Goal: Check status: Check status

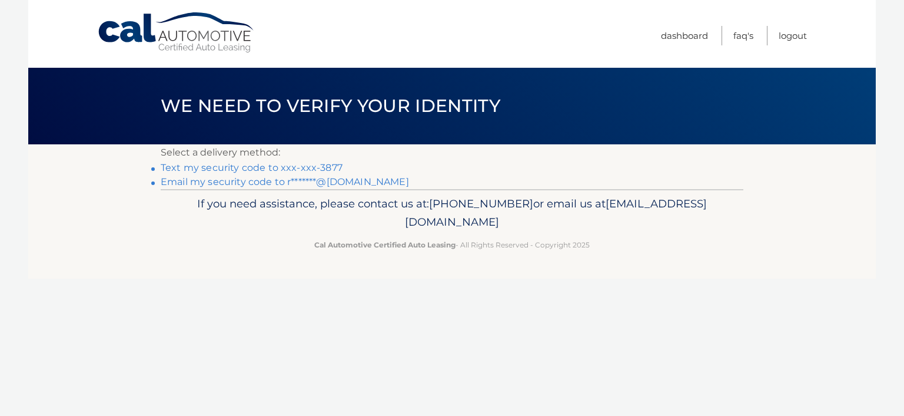
click at [280, 168] on link "Text my security code to xxx-xxx-3877" at bounding box center [252, 167] width 182 height 11
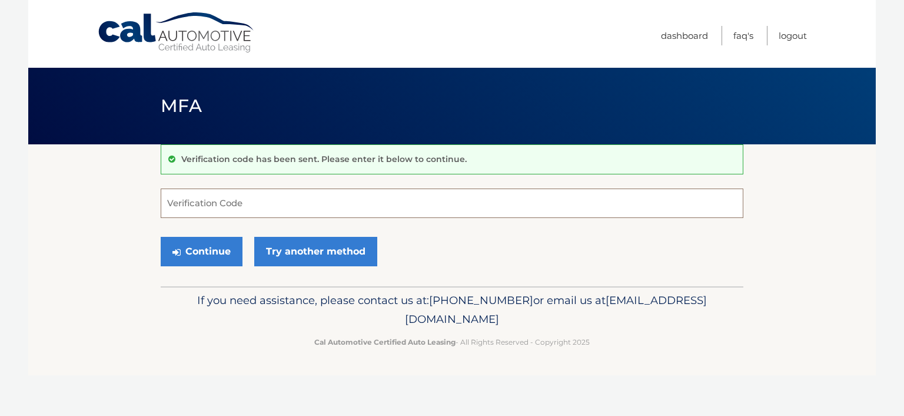
click at [273, 194] on input "Verification Code" at bounding box center [452, 202] width 583 height 29
type input "968301"
click at [161, 237] on button "Continue" at bounding box center [202, 251] width 82 height 29
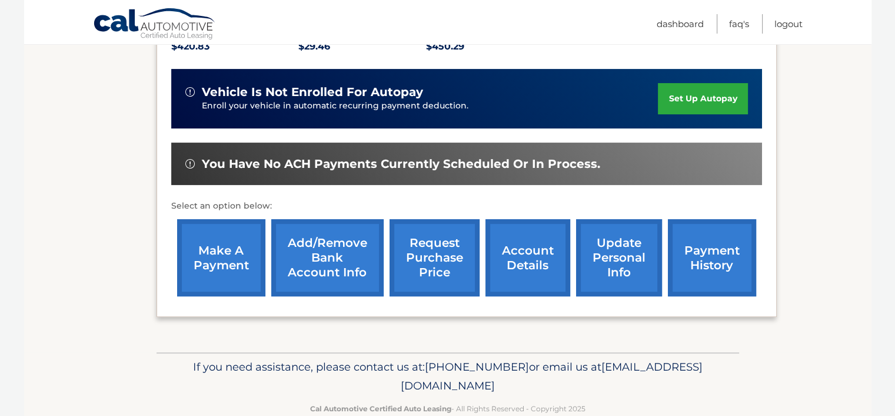
scroll to position [297, 0]
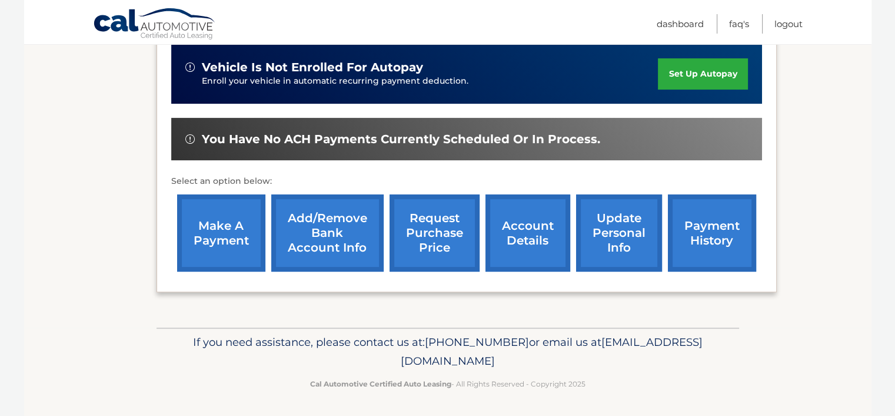
click at [523, 241] on link "account details" at bounding box center [528, 232] width 85 height 77
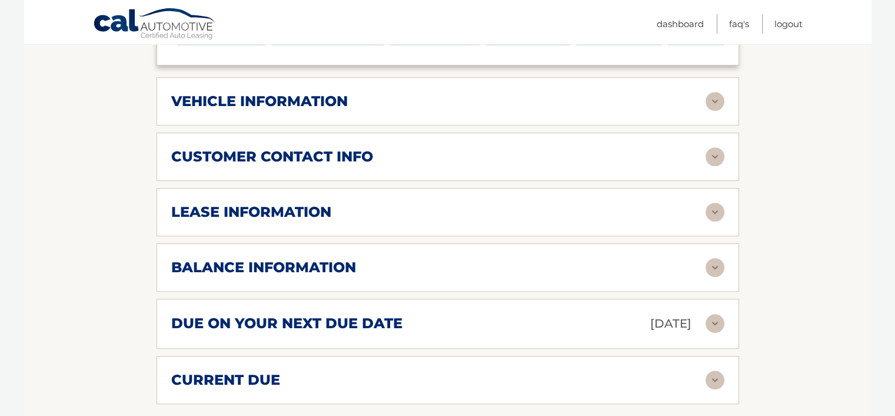
scroll to position [542, 0]
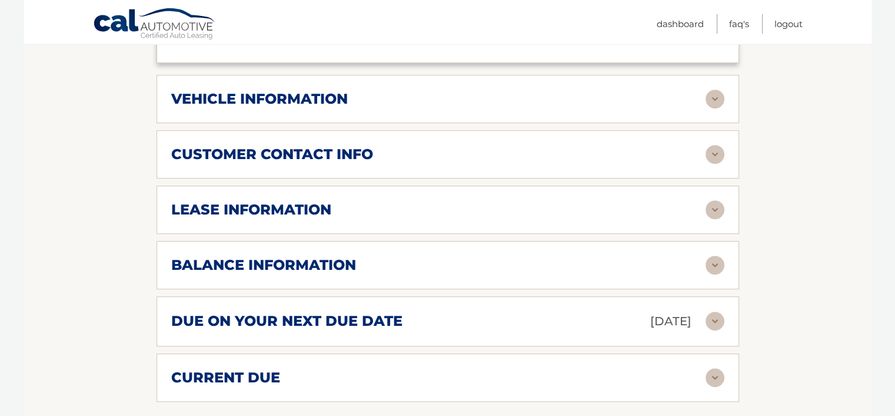
click at [549, 173] on div "customer contact info full name RONALD MORALES street address 13444 SW 91ST TER…" at bounding box center [448, 154] width 583 height 48
click at [708, 158] on div "customer contact info full name RONALD MORALES street address 13444 SW 91ST TER…" at bounding box center [448, 154] width 583 height 48
click at [708, 158] on img at bounding box center [715, 154] width 19 height 19
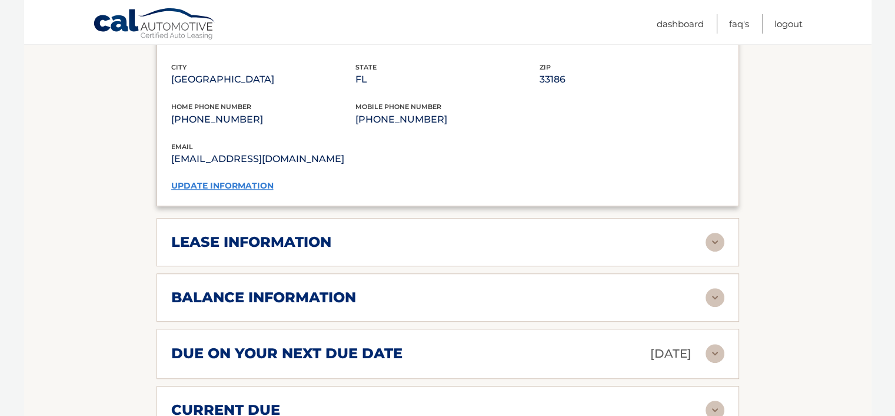
scroll to position [777, 0]
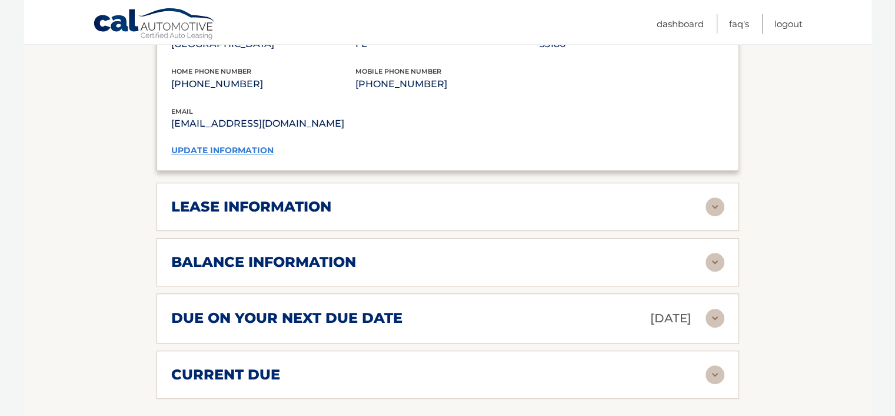
click at [708, 203] on img at bounding box center [715, 206] width 19 height 19
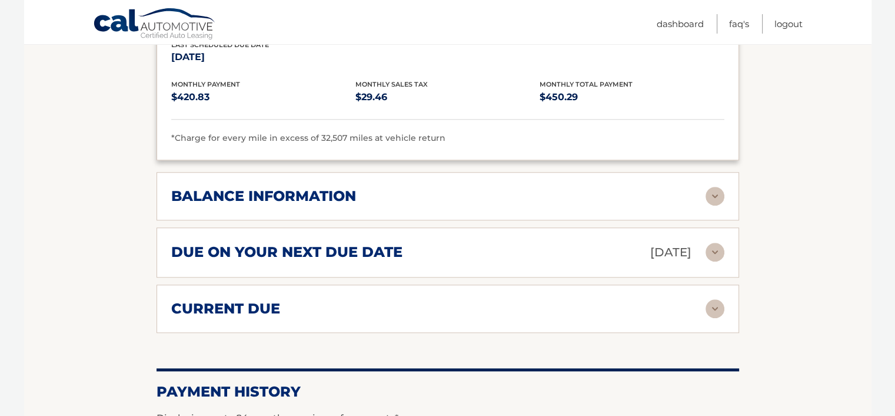
scroll to position [1116, 0]
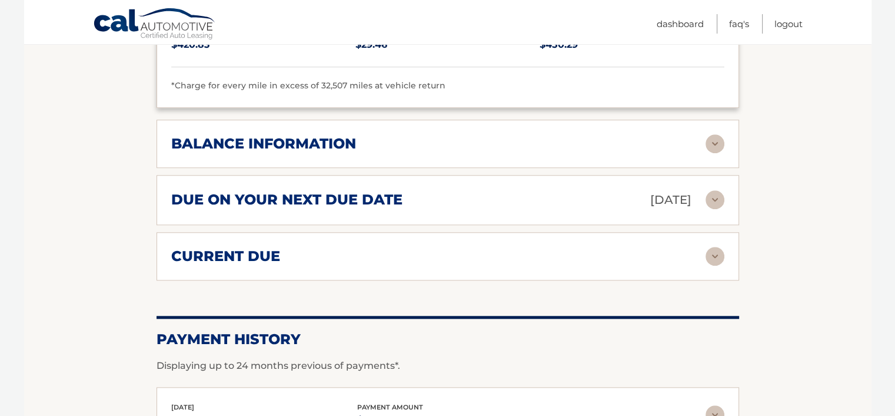
click at [709, 134] on img at bounding box center [715, 143] width 19 height 19
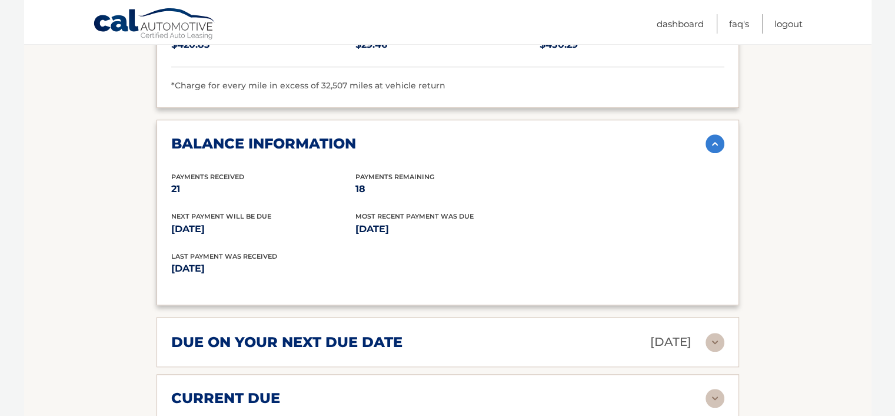
click at [708, 137] on img at bounding box center [715, 143] width 19 height 19
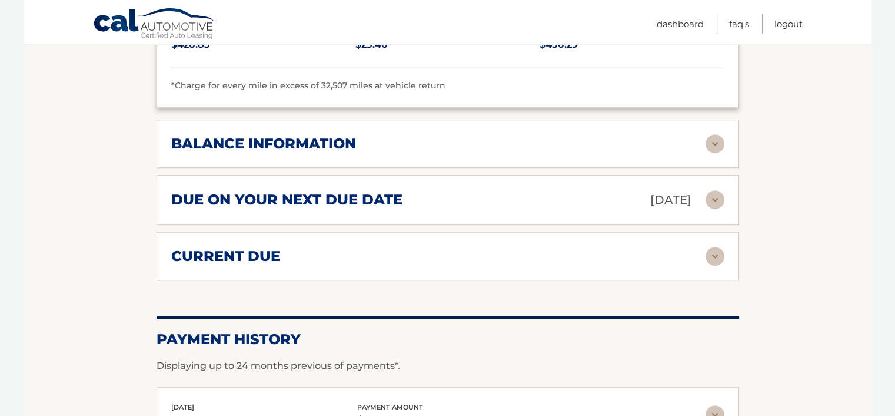
click at [708, 250] on img at bounding box center [715, 256] width 19 height 19
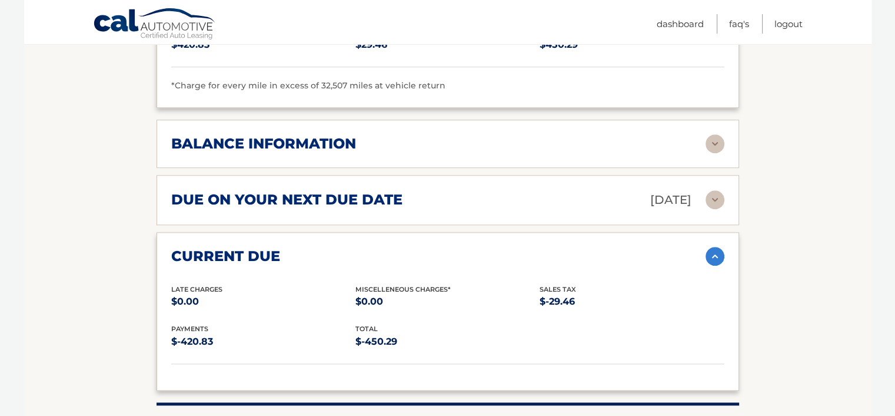
click at [708, 250] on img at bounding box center [715, 256] width 19 height 19
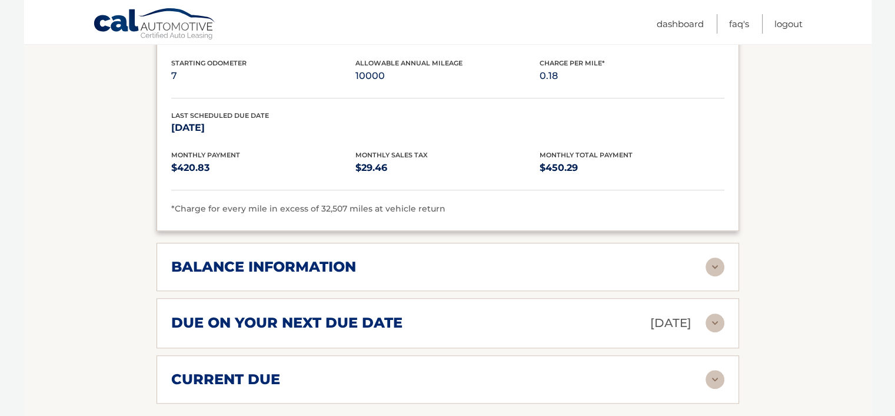
scroll to position [993, 0]
click at [396, 262] on div "balance information" at bounding box center [438, 266] width 535 height 18
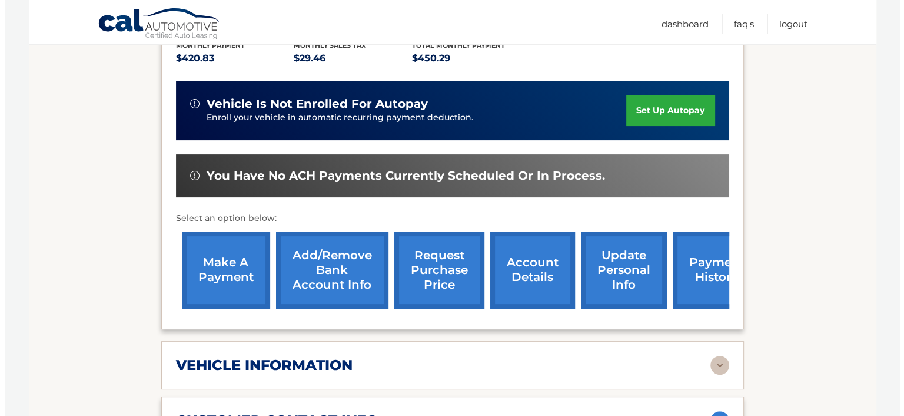
scroll to position [273, 0]
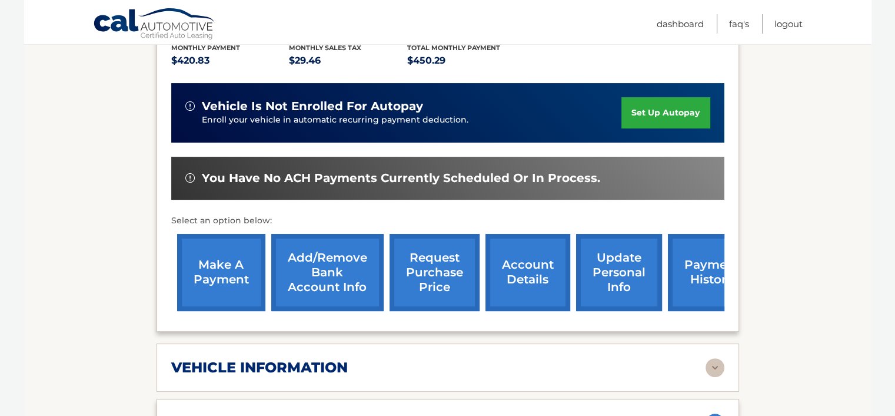
click at [447, 283] on link "request purchase price" at bounding box center [435, 272] width 90 height 77
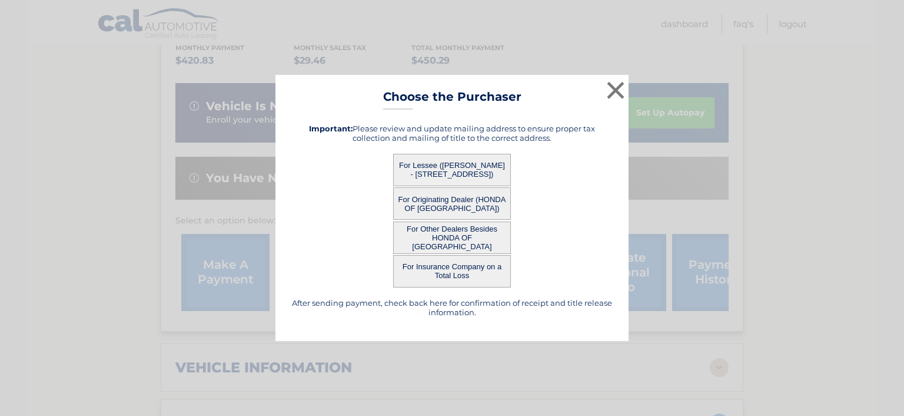
click at [437, 240] on button "For Other Dealers Besides HONDA OF [GEOGRAPHIC_DATA]" at bounding box center [452, 237] width 118 height 32
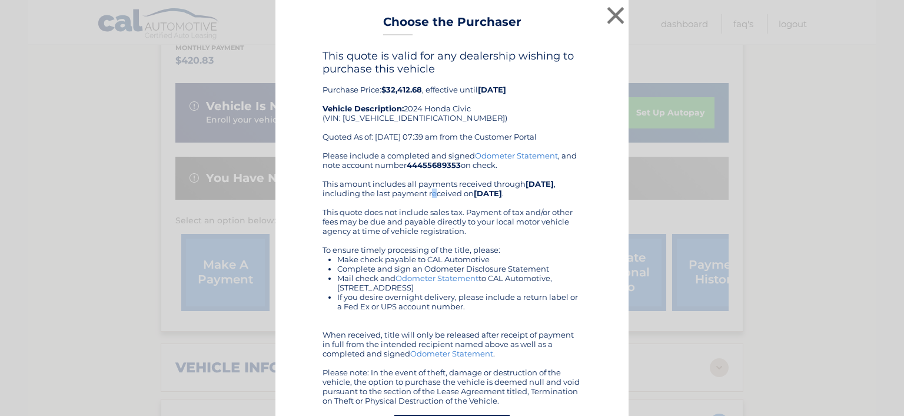
drag, startPoint x: 456, startPoint y: 189, endPoint x: 429, endPoint y: 189, distance: 27.1
click at [429, 189] on div "Please include a completed and signed Odometer Statement , and note account num…" at bounding box center [452, 278] width 259 height 254
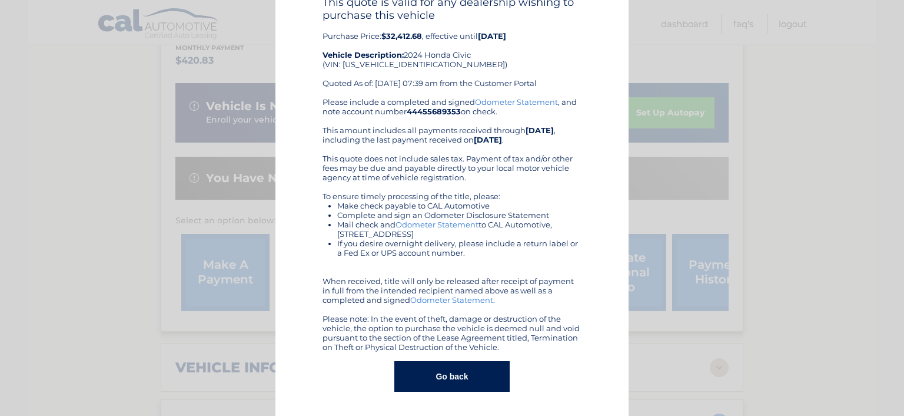
click at [487, 271] on div "Please include a completed and signed Odometer Statement , and note account num…" at bounding box center [452, 224] width 259 height 254
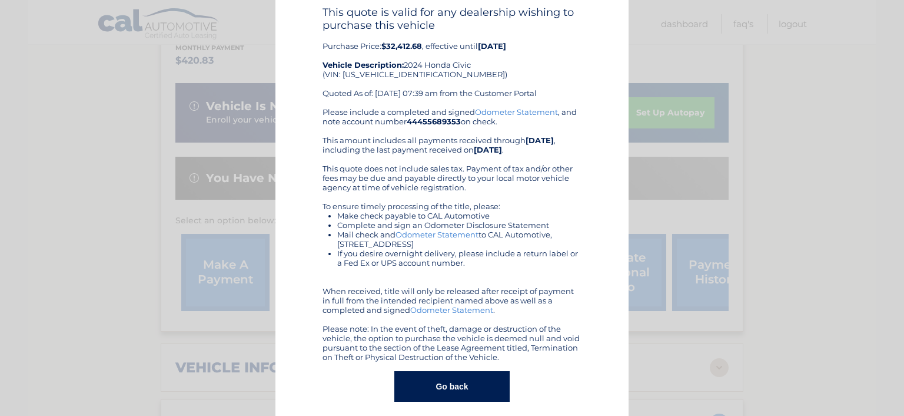
scroll to position [45, 0]
drag, startPoint x: 503, startPoint y: 360, endPoint x: 404, endPoint y: 259, distance: 141.1
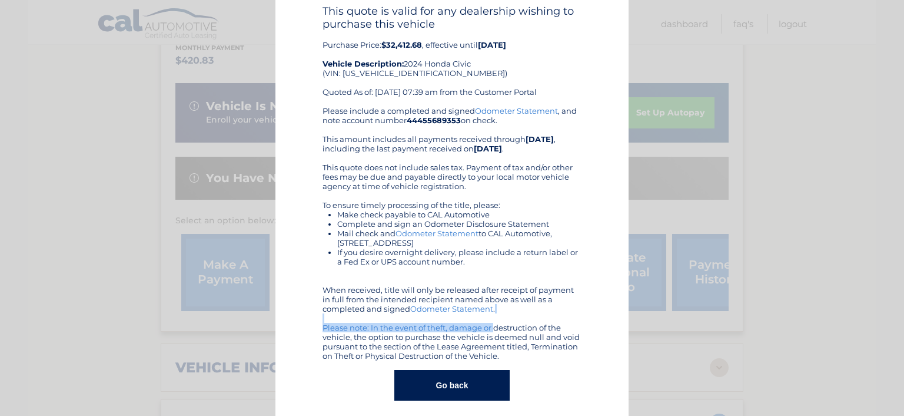
drag, startPoint x: 404, startPoint y: 259, endPoint x: 410, endPoint y: 323, distance: 63.9
click at [410, 323] on div "Please include a completed and signed Odometer Statement , and note account num…" at bounding box center [452, 233] width 259 height 254
click at [482, 346] on div "Please include a completed and signed Odometer Statement , and note account num…" at bounding box center [452, 233] width 259 height 254
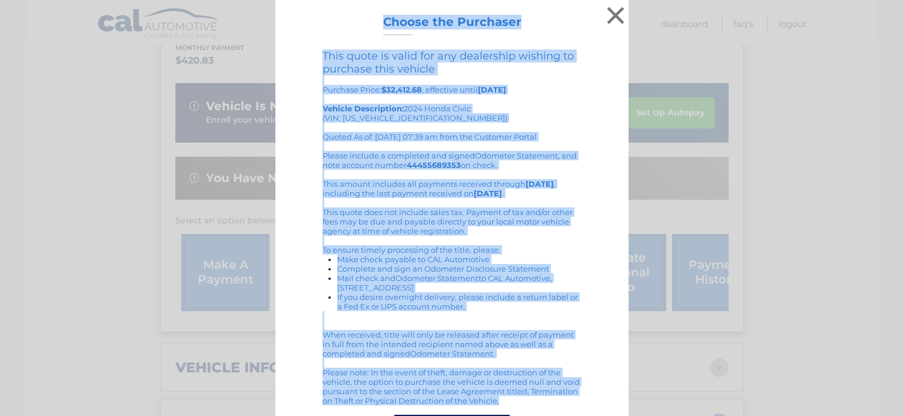
scroll to position [54, 0]
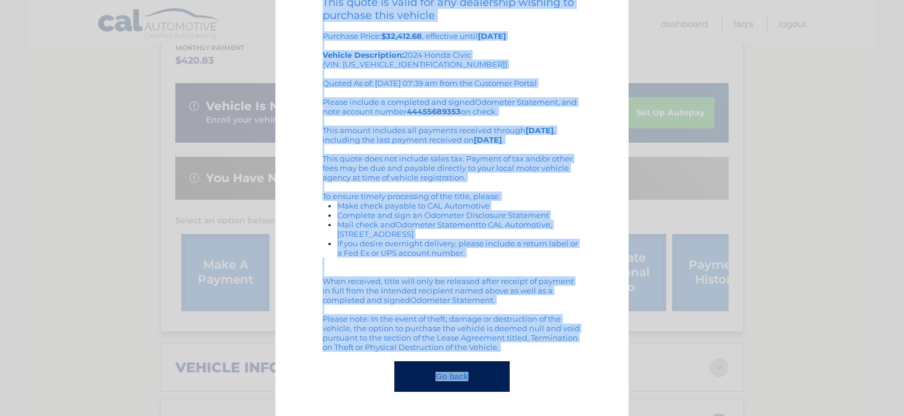
drag, startPoint x: 381, startPoint y: 21, endPoint x: 522, endPoint y: 377, distance: 383.2
click at [522, 377] on div "× Choose the Purchaser Go back to menu After sending payment, check back here f…" at bounding box center [452, 180] width 353 height 469
copy div "Choose the Purchaser Go back to menu After sending payment, check back here for…"
click at [440, 82] on div "This quote is valid for any dealership wishing to purchase this vehicle Purchas…" at bounding box center [452, 46] width 259 height 101
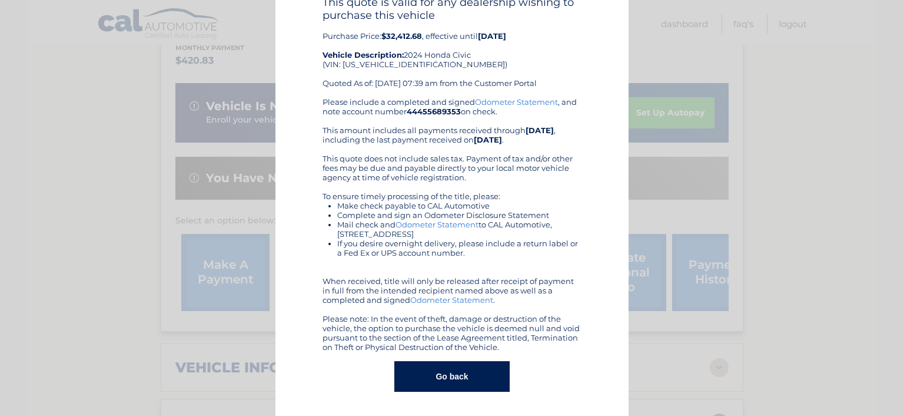
click at [432, 384] on button "Go back" at bounding box center [451, 376] width 115 height 31
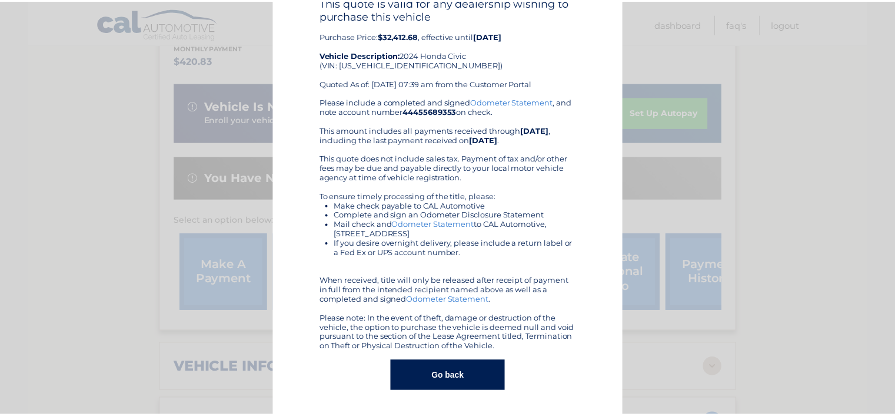
scroll to position [0, 0]
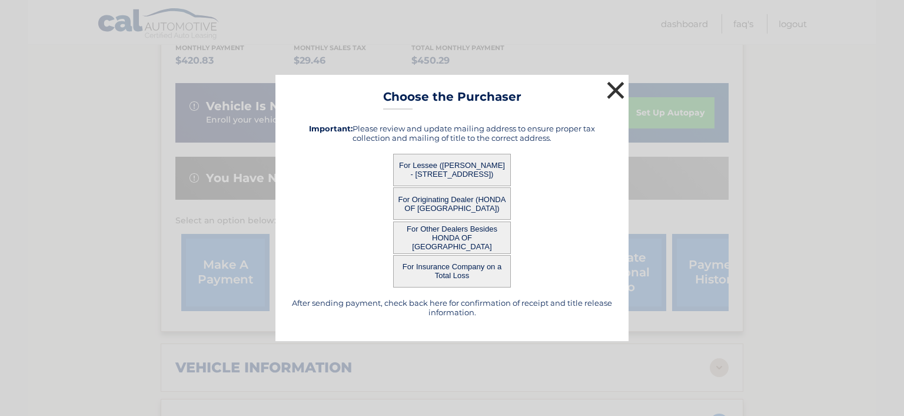
click at [615, 93] on button "×" at bounding box center [616, 90] width 24 height 24
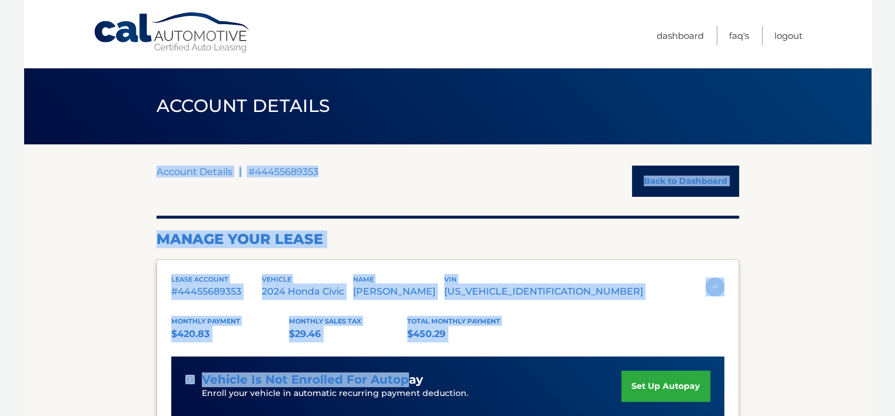
drag, startPoint x: 402, startPoint y: 91, endPoint x: 356, endPoint y: 130, distance: 60.2
click at [361, 177] on div "Account Details | #44455689353 Back to Dashboard" at bounding box center [448, 180] width 583 height 31
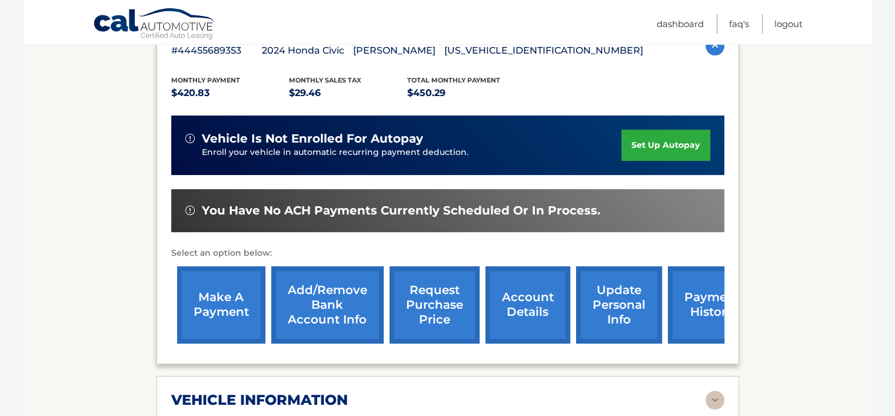
scroll to position [246, 0]
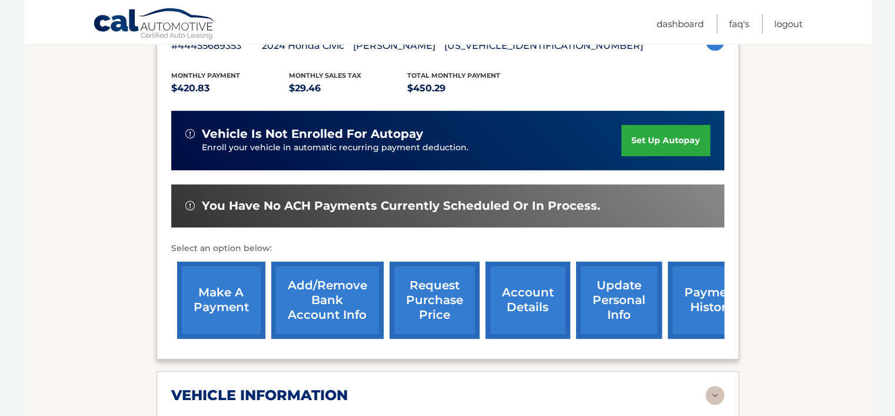
click at [432, 278] on link "request purchase price" at bounding box center [435, 299] width 90 height 77
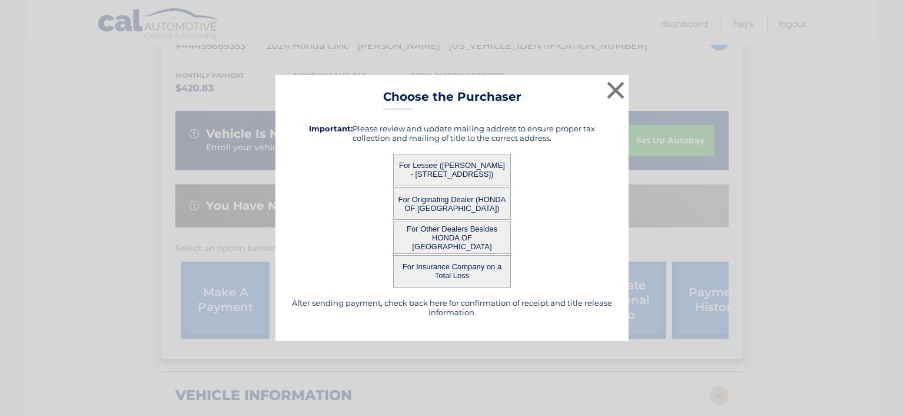
drag, startPoint x: 482, startPoint y: 205, endPoint x: 435, endPoint y: 208, distance: 47.2
click at [435, 208] on button "For Originating Dealer (HONDA OF [GEOGRAPHIC_DATA])" at bounding box center [452, 203] width 118 height 32
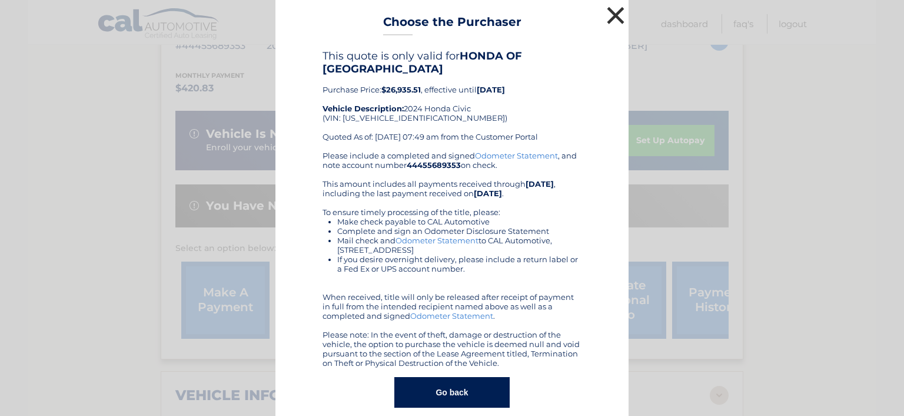
click at [616, 26] on button "×" at bounding box center [616, 16] width 24 height 24
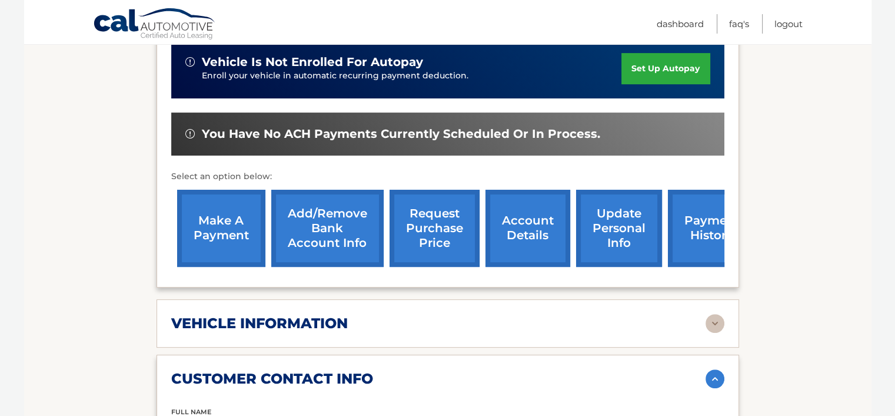
scroll to position [313, 0]
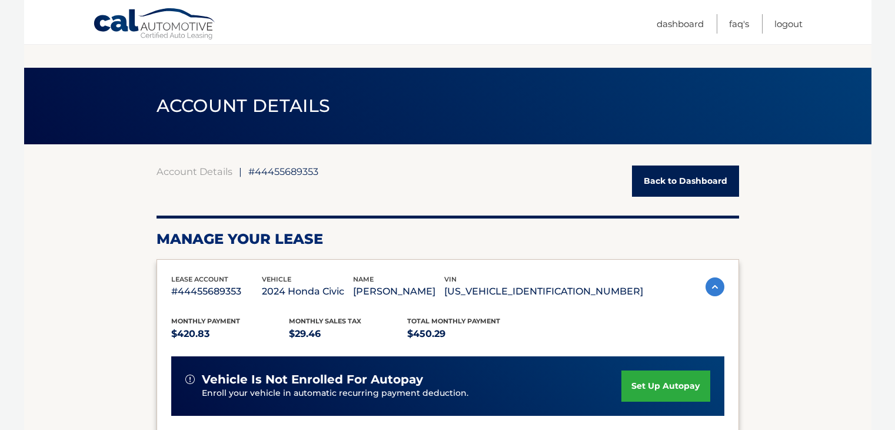
scroll to position [838, 0]
